Goal: Task Accomplishment & Management: Complete application form

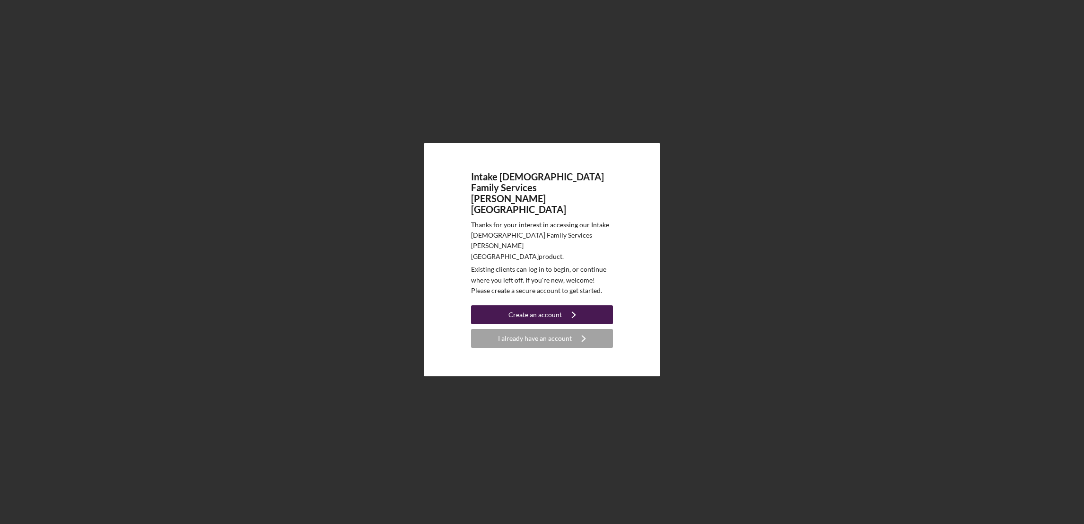
click at [525, 305] on div "Create an account" at bounding box center [535, 314] width 53 height 19
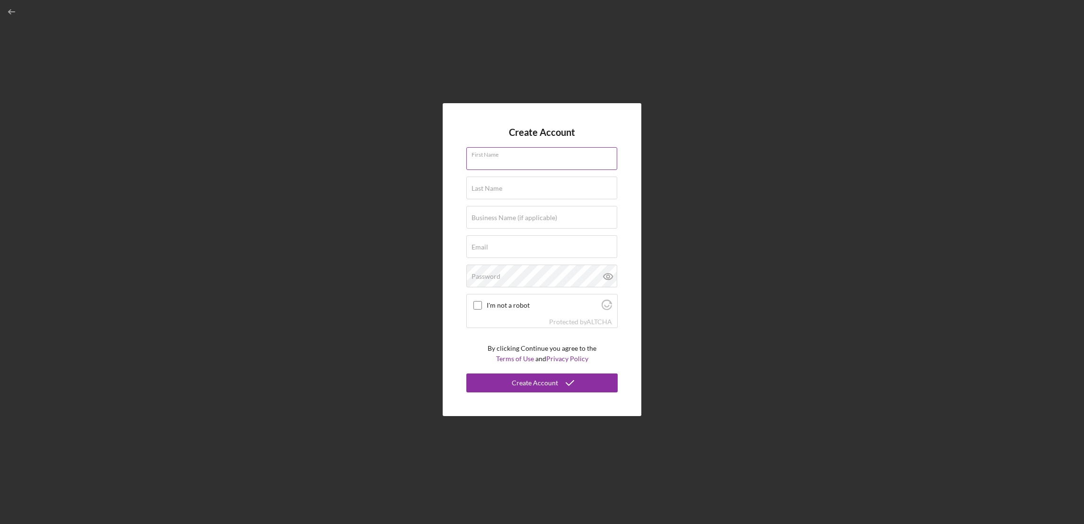
click at [504, 164] on input "First Name" at bounding box center [541, 158] width 151 height 23
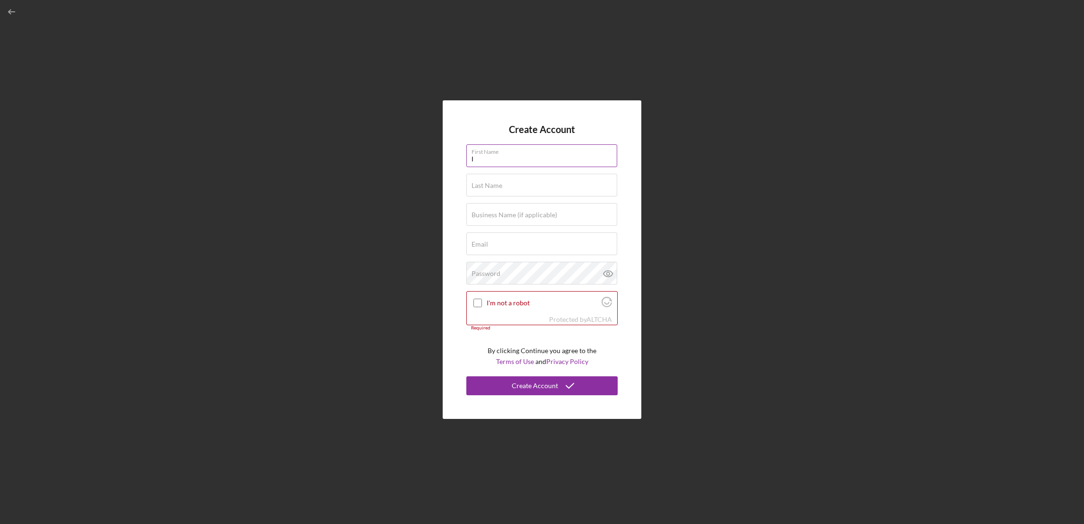
type input "[PERSON_NAME]"
type input "[EMAIL_ADDRESS][DOMAIN_NAME]"
click at [529, 212] on label "Business Name (if applicable)" at bounding box center [515, 215] width 86 height 8
click at [529, 212] on input "Business Name (if applicable)" at bounding box center [541, 214] width 151 height 23
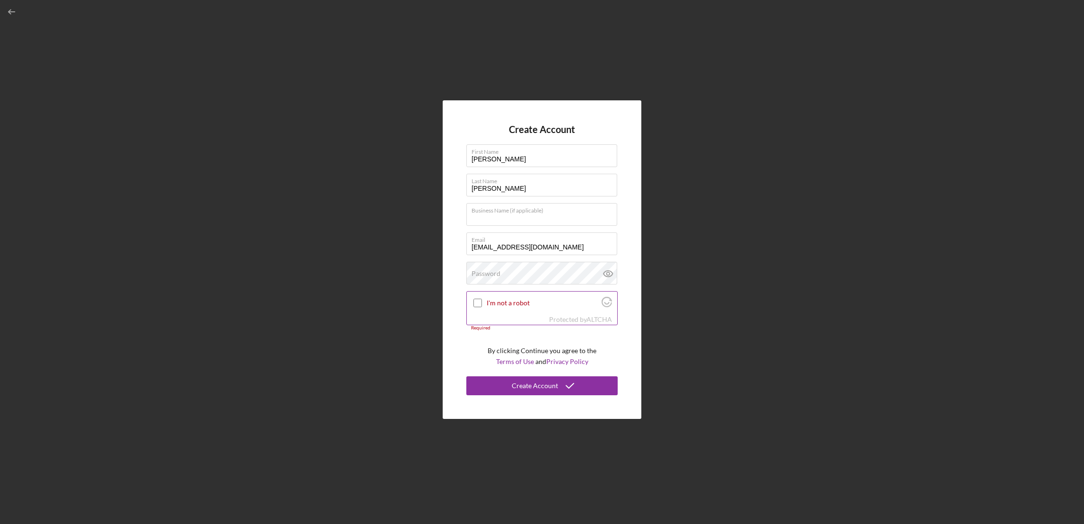
click at [479, 300] on input "I'm not a robot" at bounding box center [478, 303] width 9 height 9
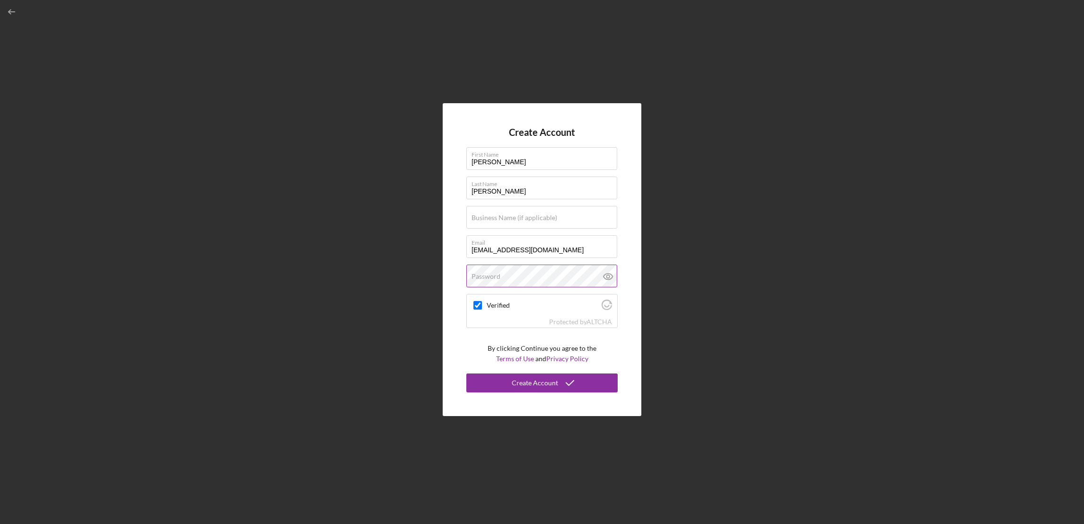
click at [489, 276] on label "Password" at bounding box center [486, 276] width 29 height 8
checkbox input "true"
